Goal: Submit feedback/report problem

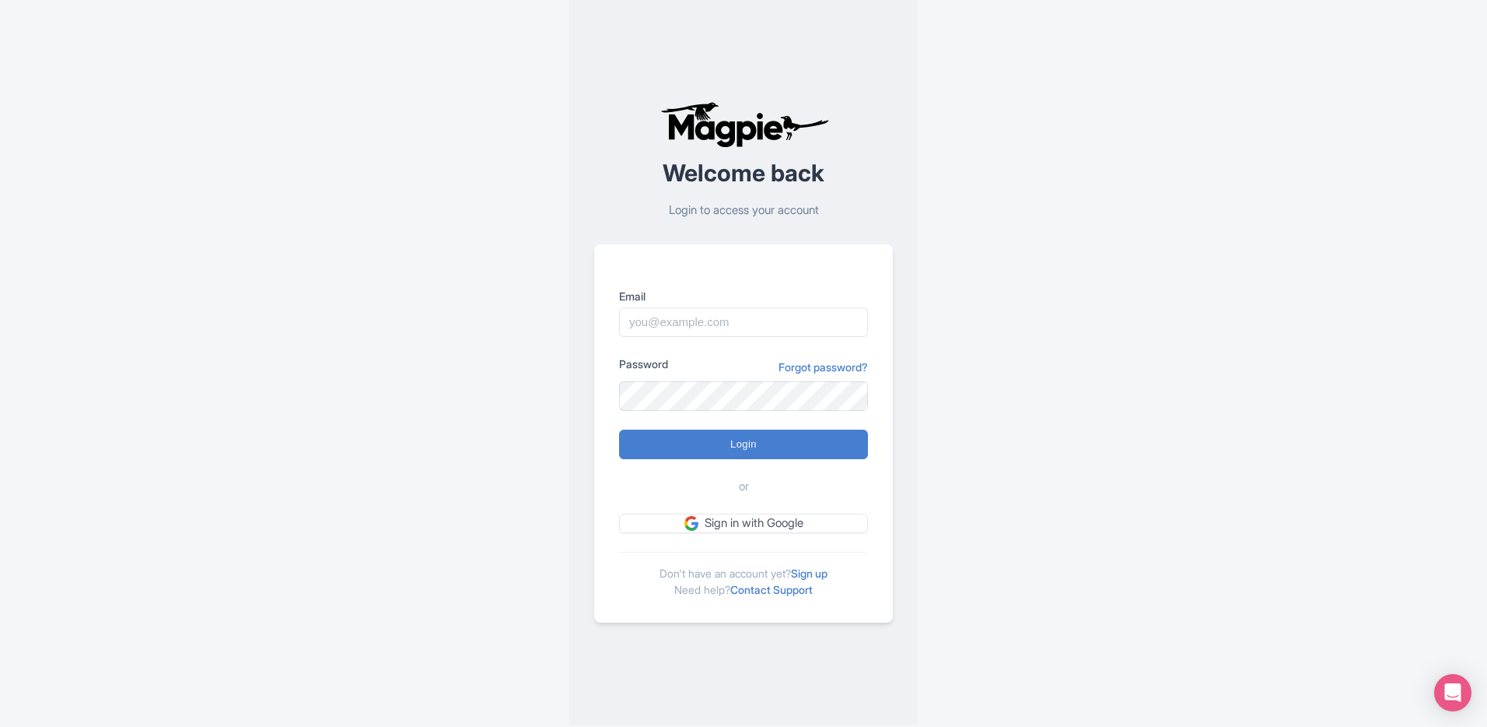
scroll to position [12, 0]
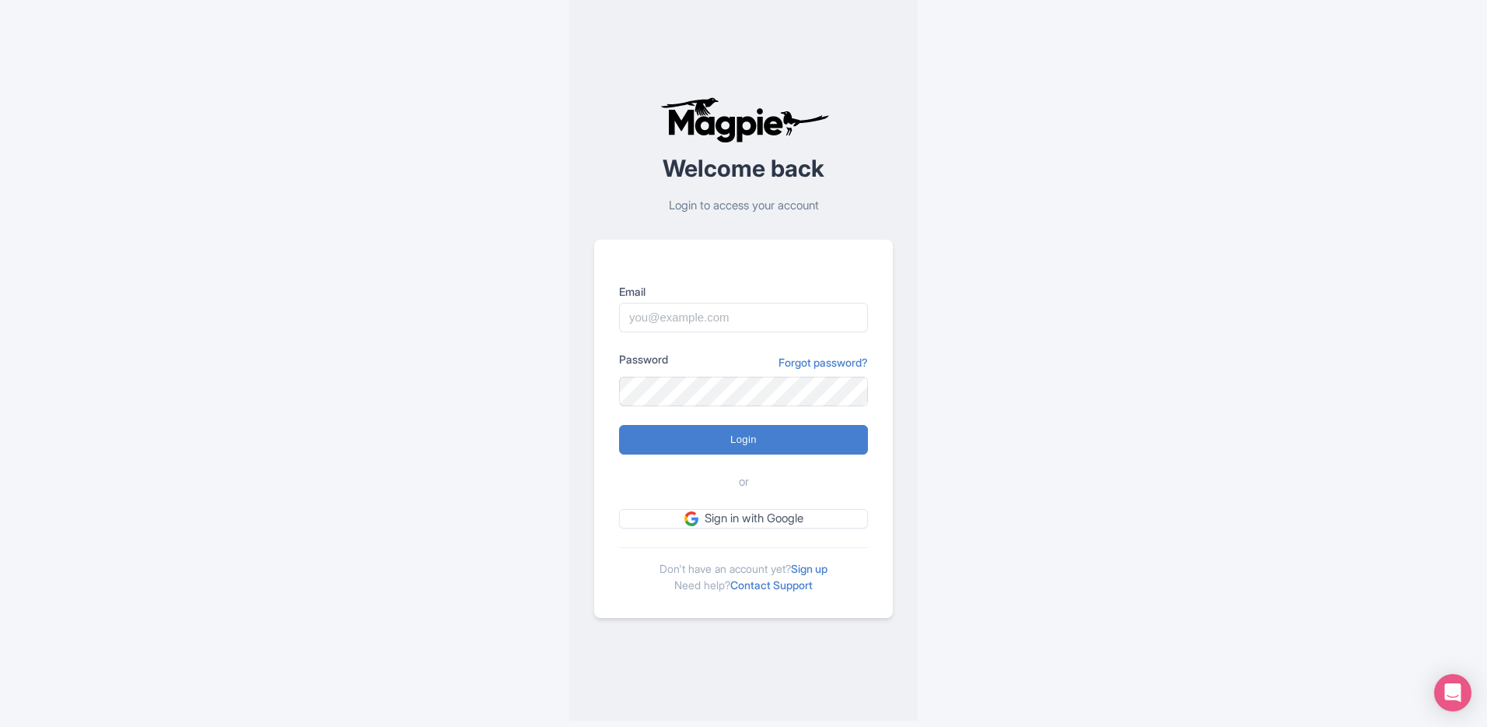
click at [1475, 701] on div "Welcome back Login to access your account Email Password Forgot password? Login…" at bounding box center [743, 357] width 1487 height 739
click at [1462, 699] on div "Open Intercom Messenger" at bounding box center [1453, 692] width 41 height 41
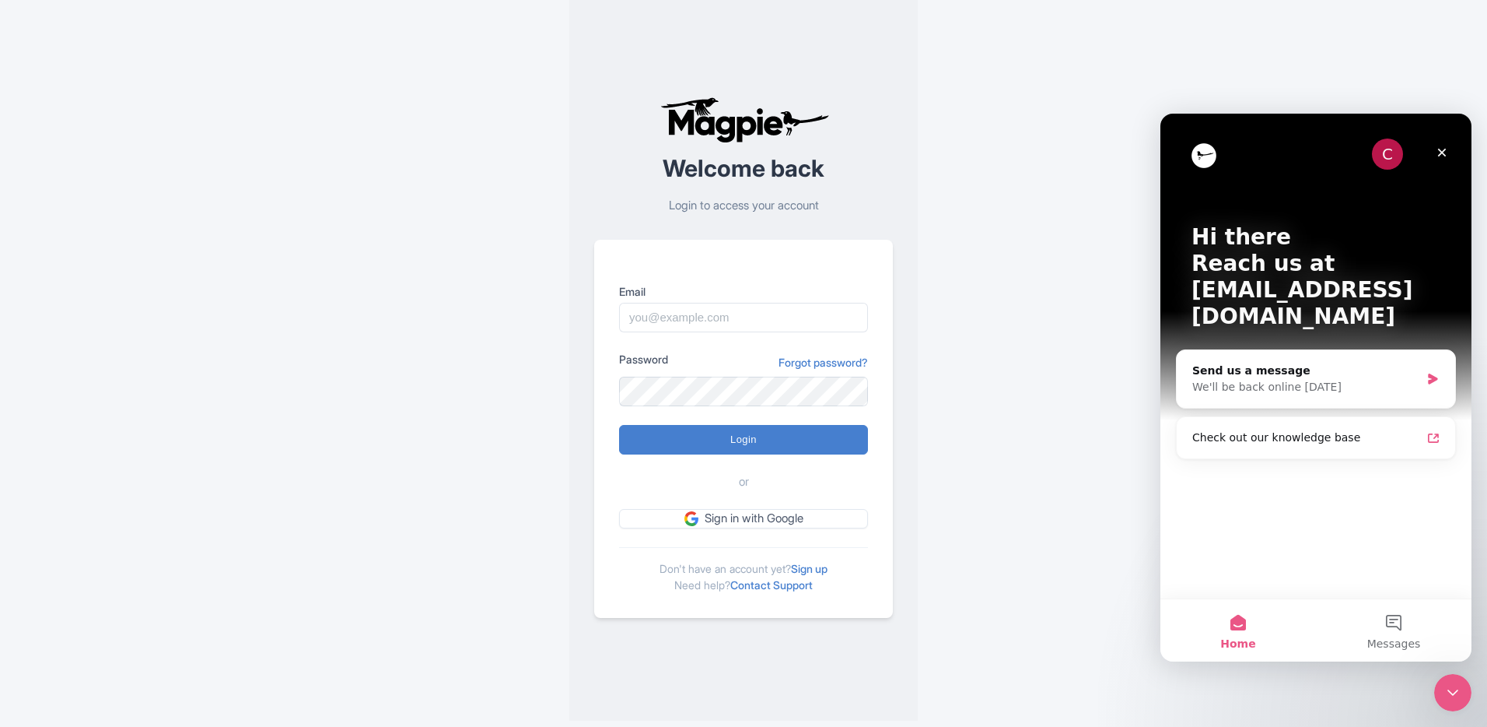
scroll to position [0, 0]
click at [1335, 379] on div "We'll be back online [DATE]" at bounding box center [1307, 387] width 228 height 16
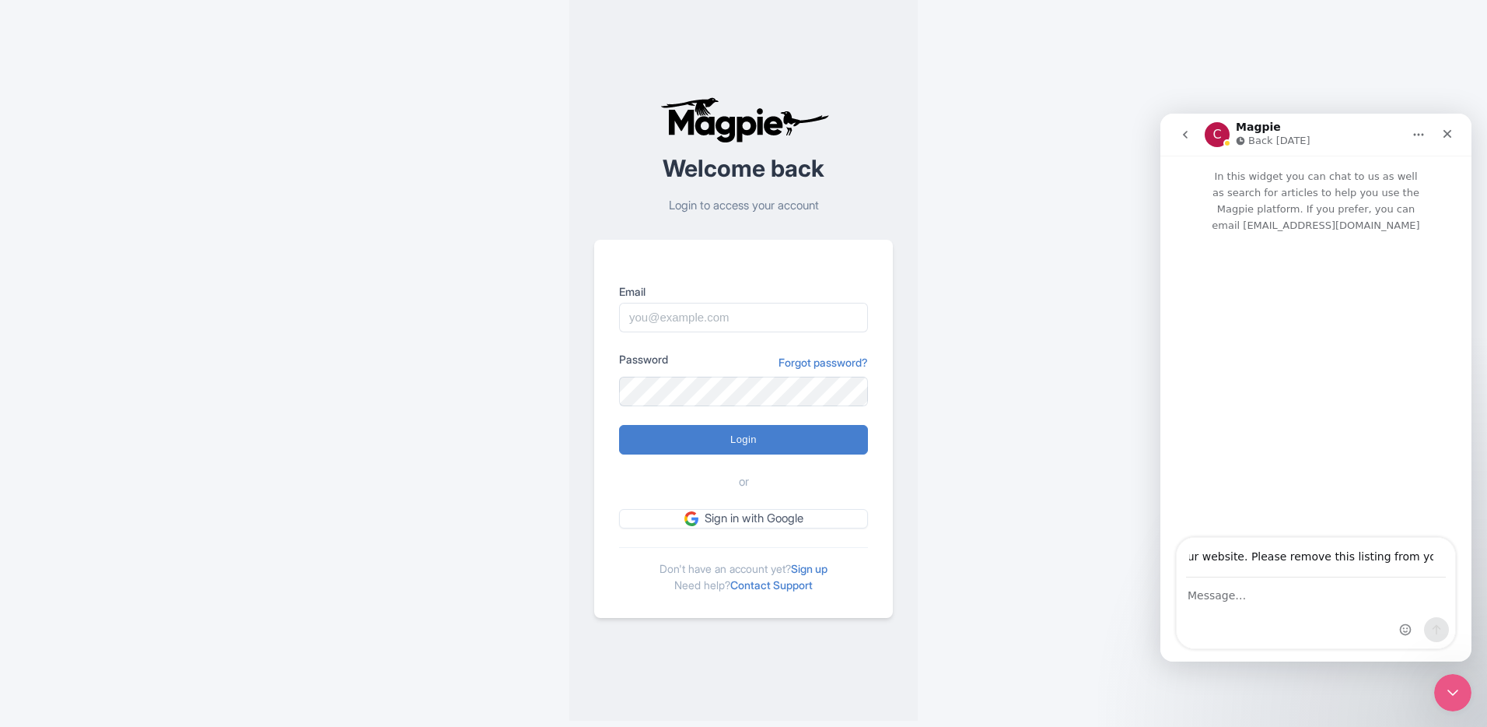
scroll to position [0, 268]
type input "Hey Magpie, I don't remember signing up to your website. Please remove this lis…"
click at [1257, 599] on textarea "Message…" at bounding box center [1316, 591] width 278 height 26
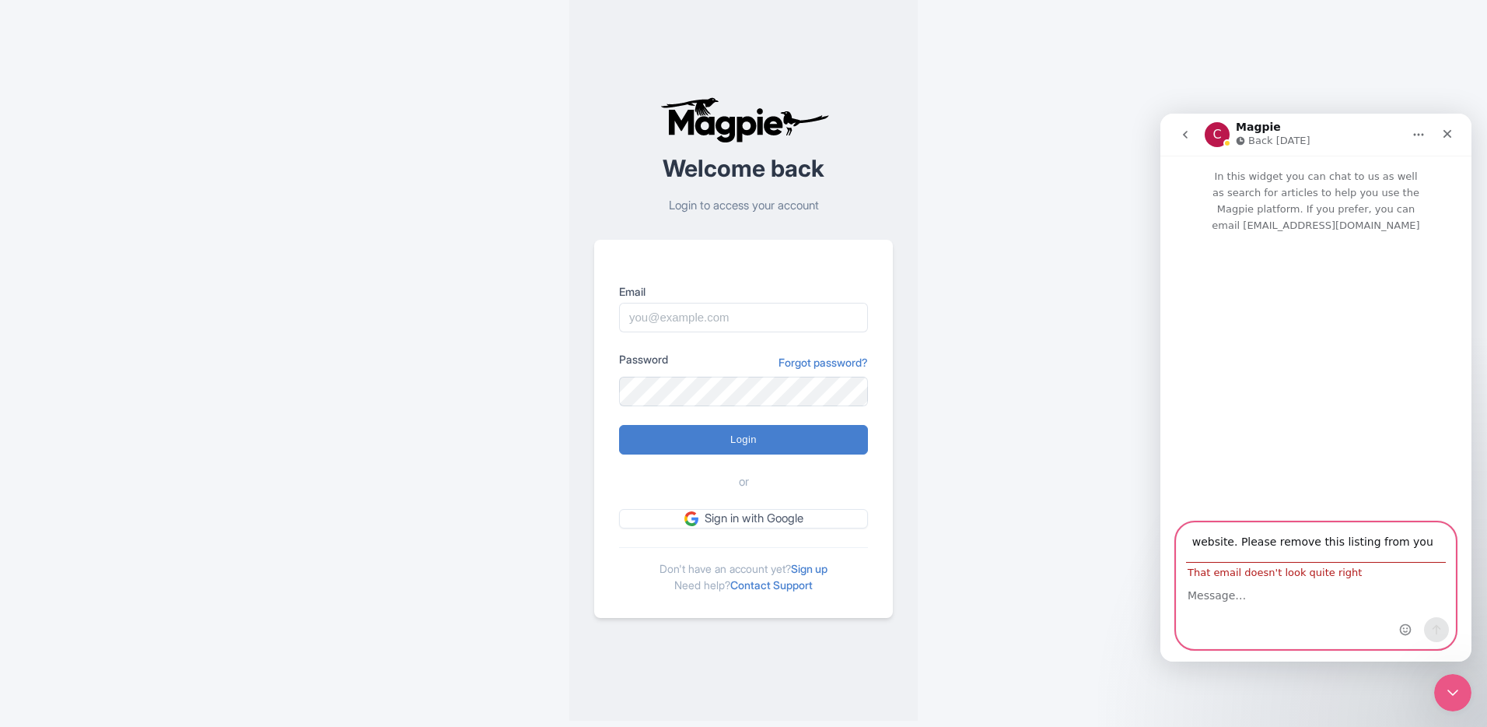
click at [1263, 540] on input "Hey Magpie, I don't remember signing up to your website. Please remove this lis…" at bounding box center [1316, 543] width 260 height 40
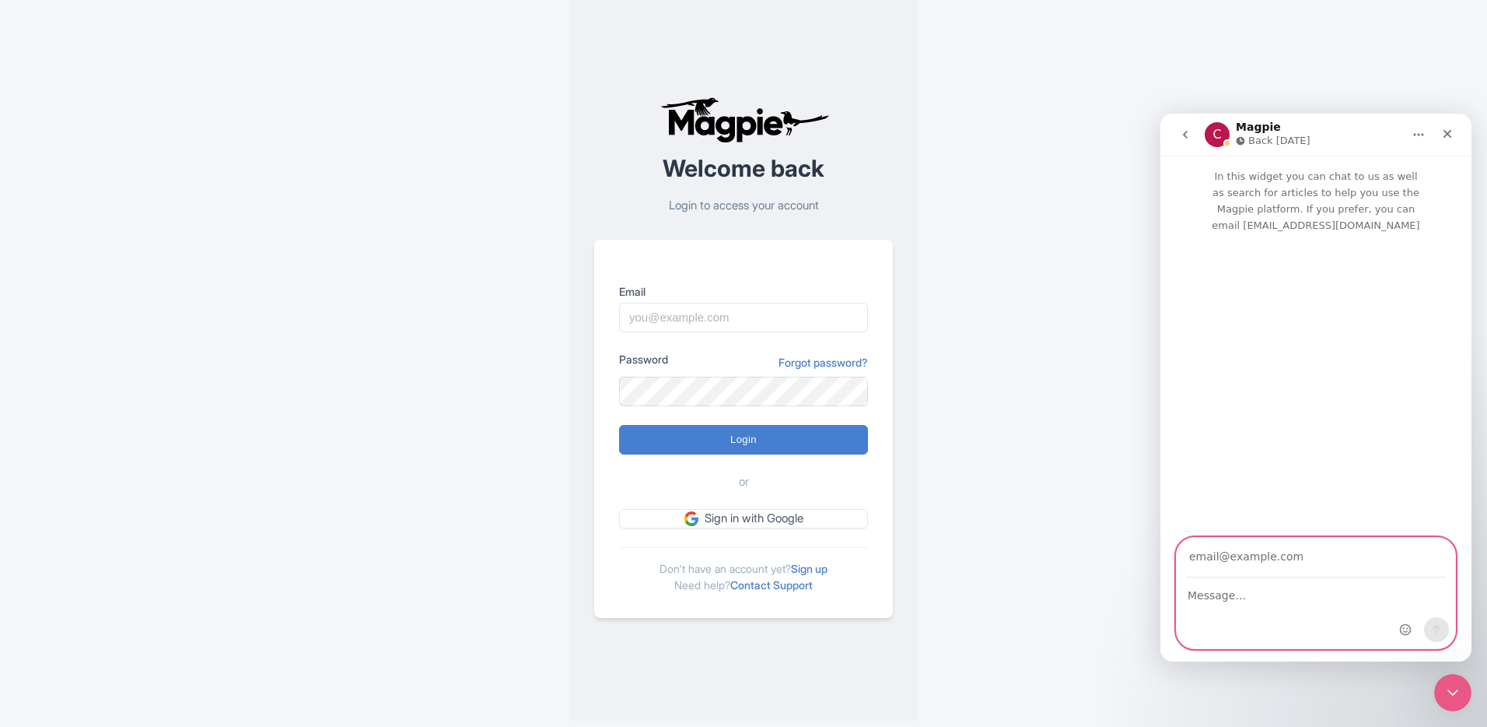
click at [1263, 589] on textarea "Message…" at bounding box center [1316, 591] width 278 height 26
paste textarea "Hey Magpie, I don't remember signing up to your website. Please remove this lis…"
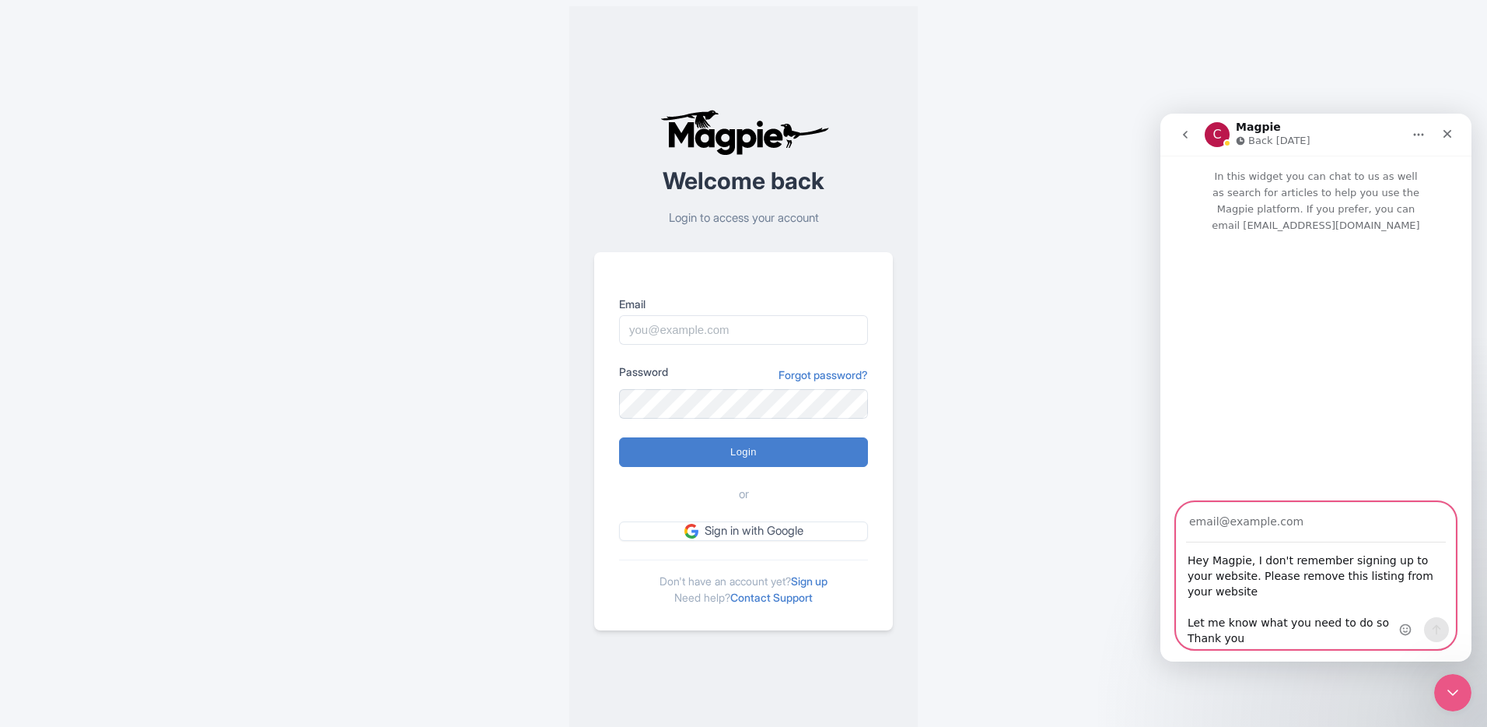
type textarea "Hey Magpie, I don't remember signing up to your website. Please remove this lis…"
click at [1240, 520] on input "Your email" at bounding box center [1316, 523] width 260 height 40
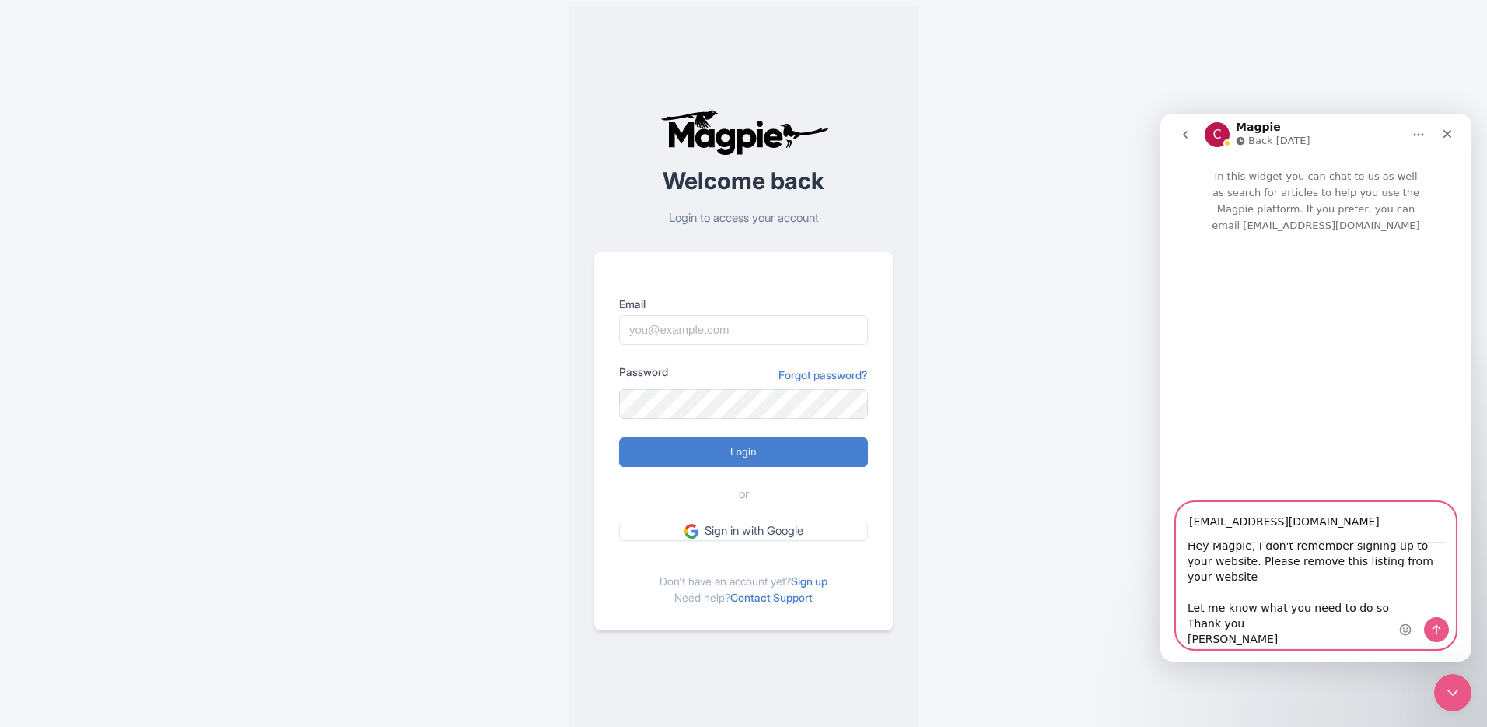
type input "[EMAIL_ADDRESS][DOMAIN_NAME]"
click at [1294, 623] on textarea "Hey Magpie, I don't remember signing up to your website. Please remove this lis…" at bounding box center [1316, 595] width 278 height 105
click at [1308, 638] on textarea "Hey Magpie, I don't remember signing up to your website. Please remove this lis…" at bounding box center [1316, 595] width 278 height 105
paste textarea "Hey Magpie, I don't remember signing up to your website. Please remove this lis…"
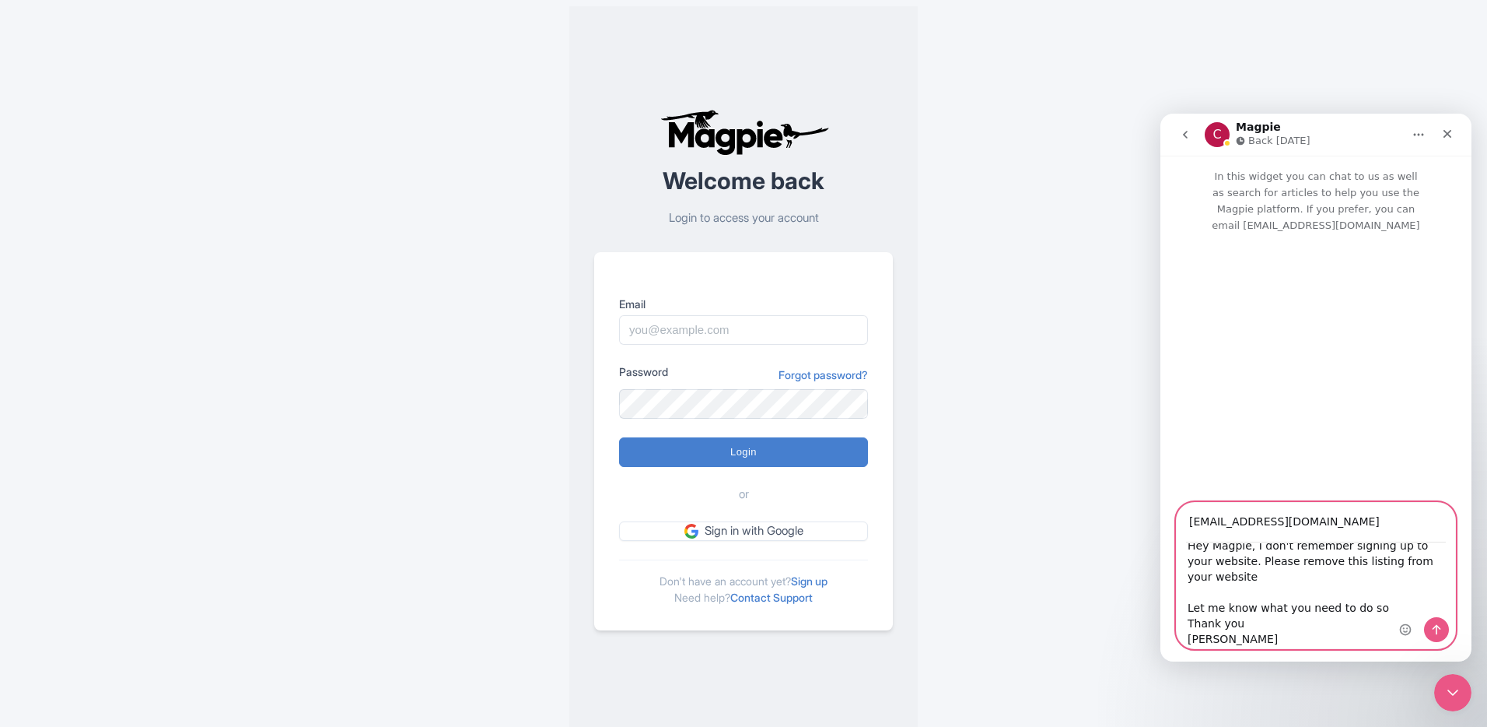
scroll to position [30, 0]
click at [1307, 635] on textarea "Hey Magpie, I don't remember signing up to your website. Please remove this lis…" at bounding box center [1316, 595] width 278 height 105
paste textarea "[URL][DOMAIN_NAME]"
type textarea "Hey Magpie, I don't remember signing up to your website. Please remove this lis…"
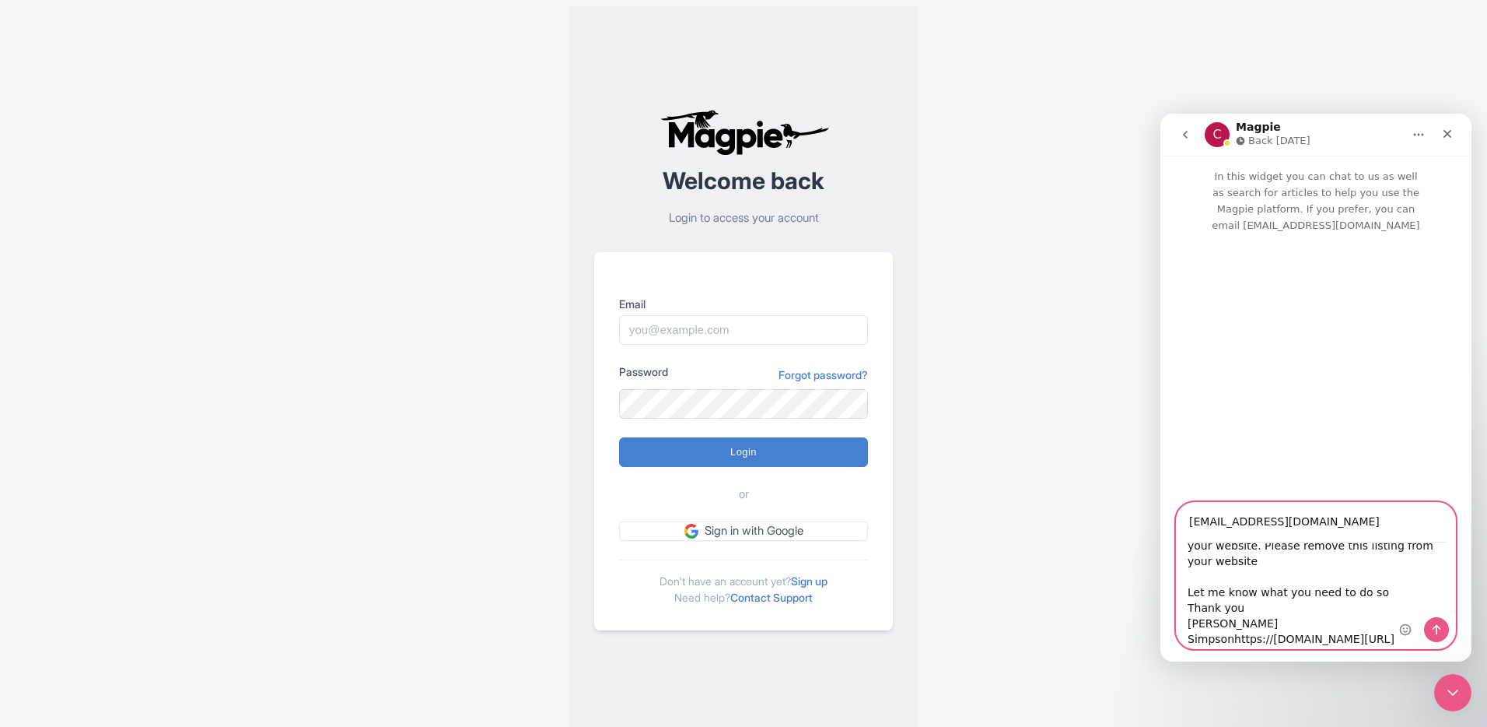
click at [1272, 608] on textarea "Hey Magpie, I don't remember signing up to your website. Please remove this lis…" at bounding box center [1316, 595] width 278 height 105
